Goal: Task Accomplishment & Management: Manage account settings

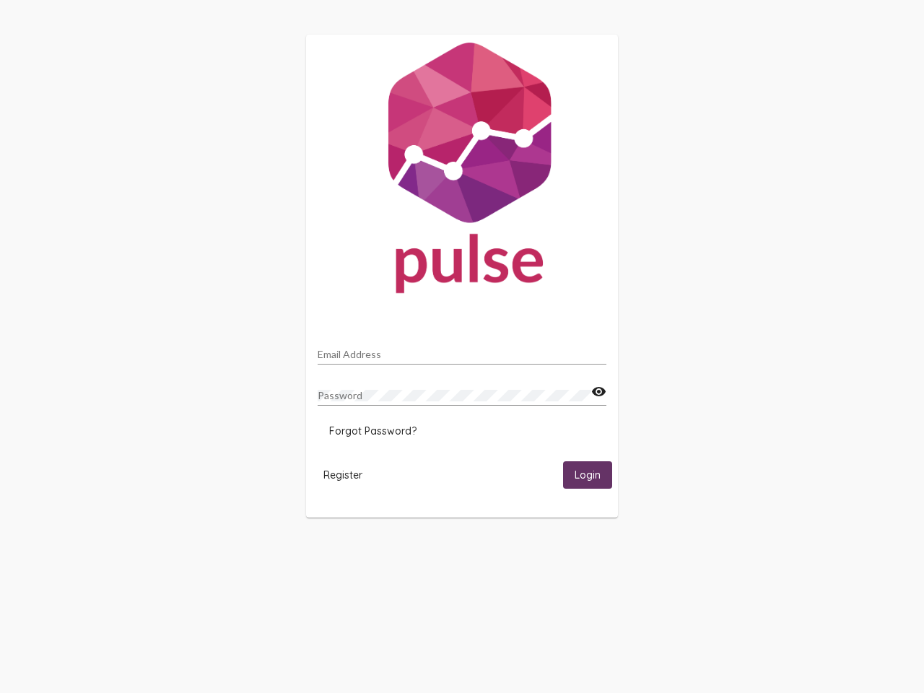
click at [462, 350] on input "Email Address" at bounding box center [462, 355] width 289 height 12
click at [598, 392] on mat-icon "visibility" at bounding box center [598, 391] width 15 height 17
click at [372, 431] on span "Forgot Password?" at bounding box center [372, 430] width 87 height 13
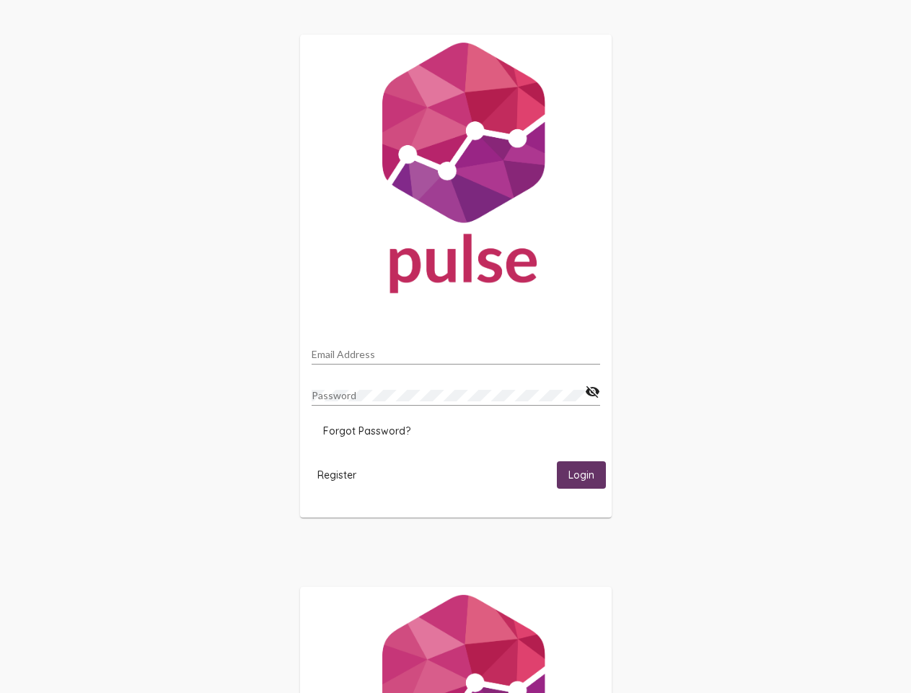
click at [343, 474] on span "Register" at bounding box center [337, 474] width 39 height 13
click at [587, 474] on span "Login" at bounding box center [582, 475] width 26 height 13
